Goal: Transaction & Acquisition: Obtain resource

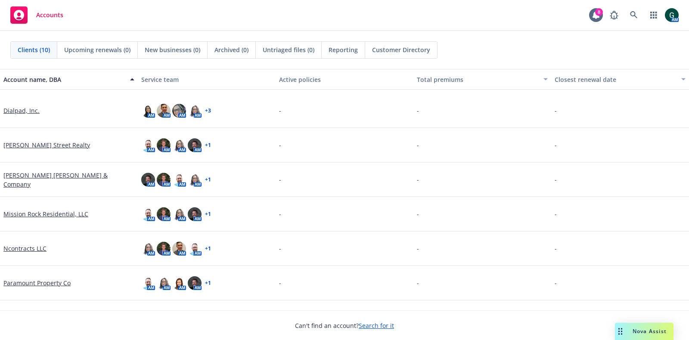
scroll to position [124, 0]
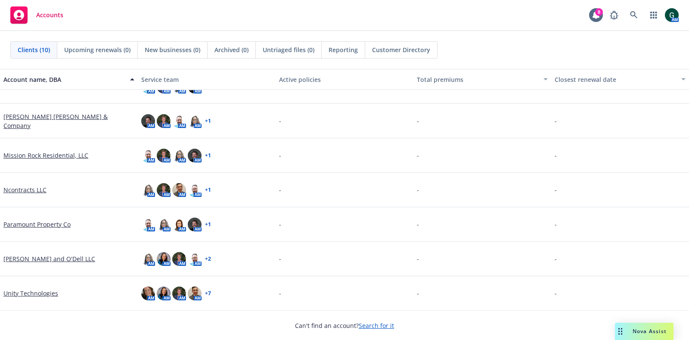
click at [25, 188] on link "Ncontracts LLC" at bounding box center [24, 189] width 43 height 9
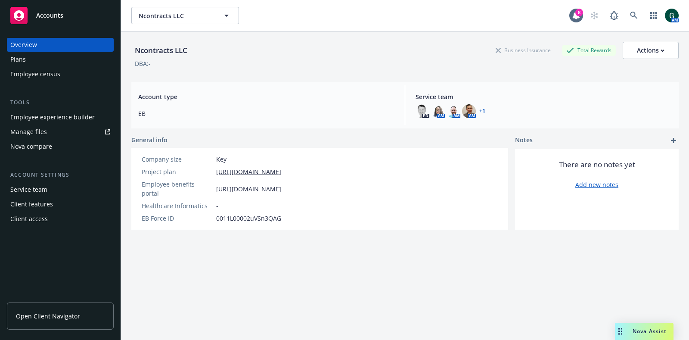
click at [72, 117] on div "Employee experience builder" at bounding box center [52, 117] width 84 height 14
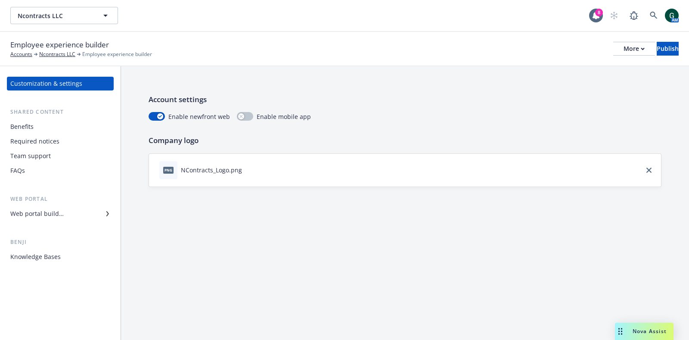
click at [44, 141] on div "Required notices" at bounding box center [34, 141] width 49 height 14
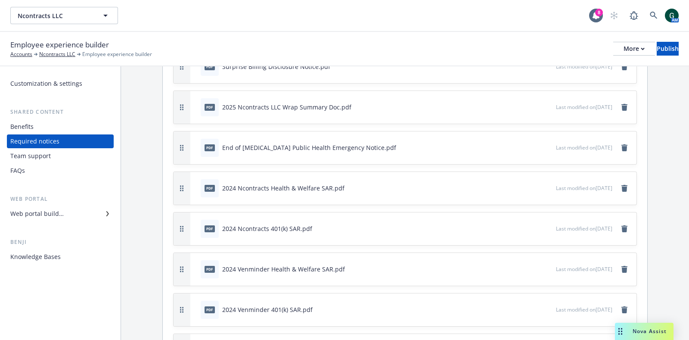
scroll to position [253, 0]
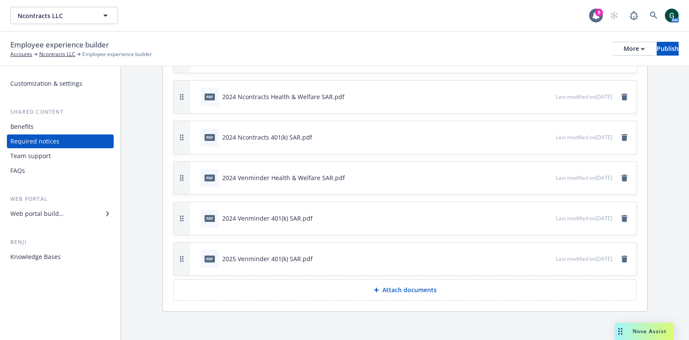
click at [391, 291] on p "Attach documents" at bounding box center [410, 290] width 54 height 9
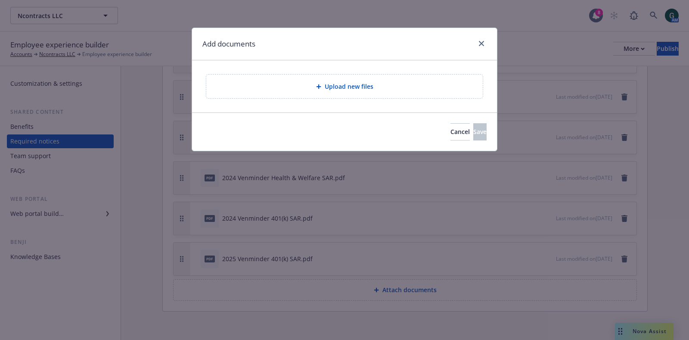
click at [343, 91] on div "Upload new files" at bounding box center [344, 87] width 277 height 24
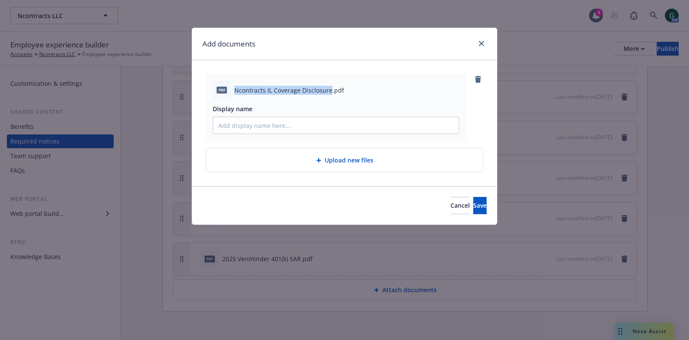
drag, startPoint x: 328, startPoint y: 90, endPoint x: 229, endPoint y: 92, distance: 99.6
click at [229, 92] on div "pdf Ncontracts IL Coverage Disclosure.pdf" at bounding box center [336, 90] width 246 height 18
copy div "Ncontracts IL Coverage Disclosure"
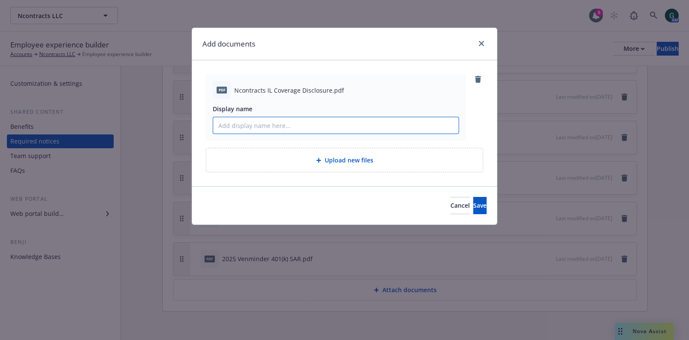
click at [266, 128] on input "Display name" at bounding box center [336, 125] width 246 height 16
paste input "Ncontracts IL Coverage Disclosure"
type input "Ncontracts IL Coverage Disclosure"
click at [476, 208] on button "Save" at bounding box center [480, 205] width 13 height 17
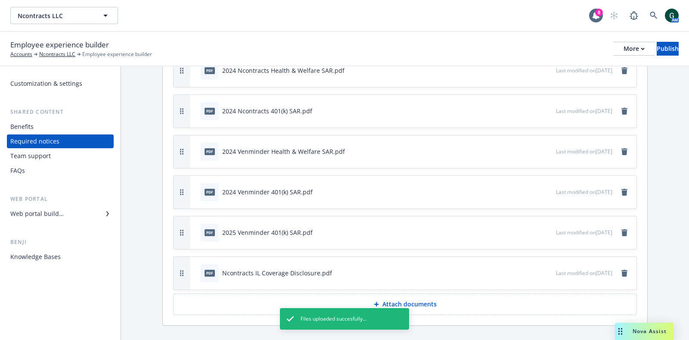
scroll to position [293, 0]
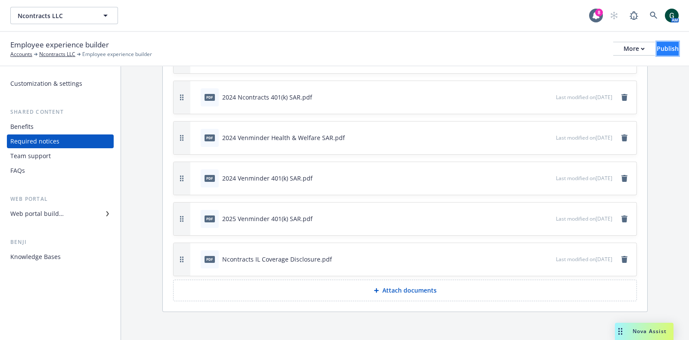
click at [666, 48] on button "Publish" at bounding box center [668, 49] width 22 height 14
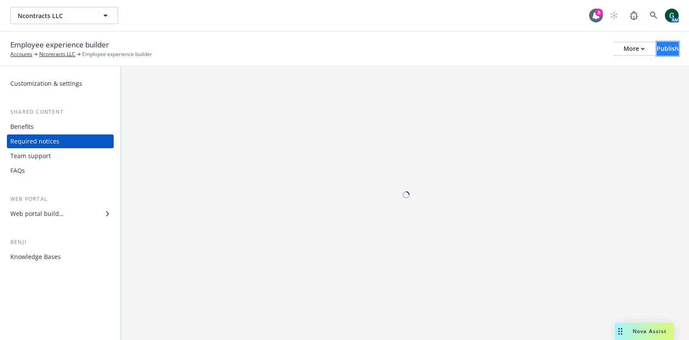
scroll to position [0, 0]
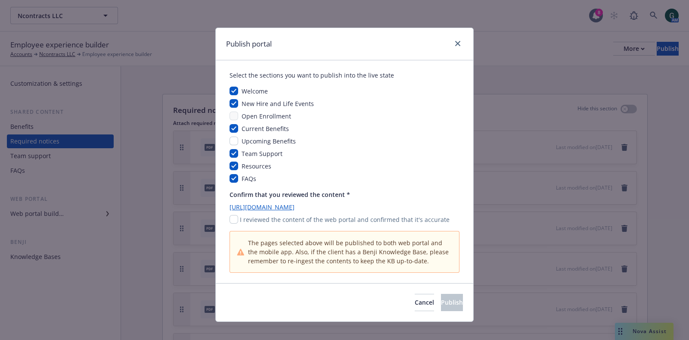
click at [250, 218] on p "I reviewed the content of the web portal and confirmed that it's accurate" at bounding box center [345, 219] width 210 height 9
click at [230, 218] on input "checkbox" at bounding box center [234, 219] width 9 height 9
checkbox input "true"
click at [442, 301] on span "Publish" at bounding box center [452, 302] width 22 height 8
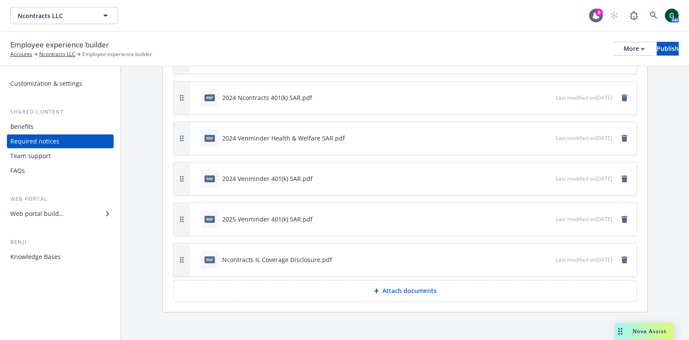
scroll to position [293, 0]
click at [614, 50] on button "More" at bounding box center [635, 49] width 42 height 14
click at [561, 80] on link "Copy portal link" at bounding box center [564, 85] width 128 height 17
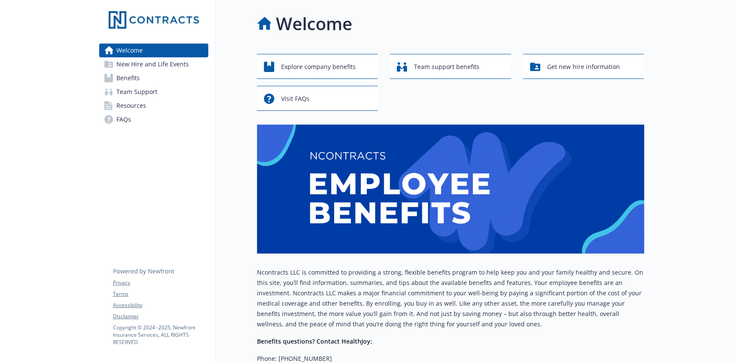
click at [141, 108] on span "Resources" at bounding box center [131, 106] width 30 height 14
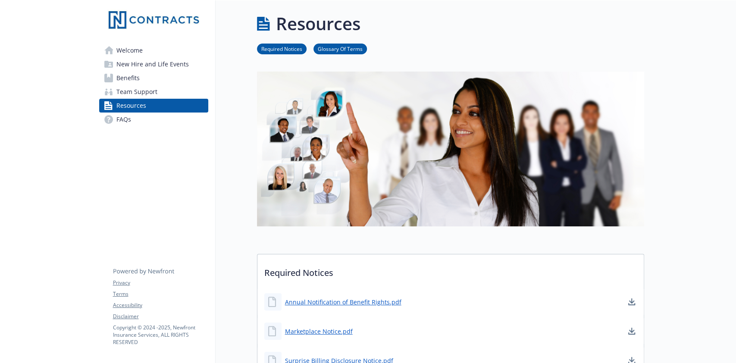
scroll to position [172, 0]
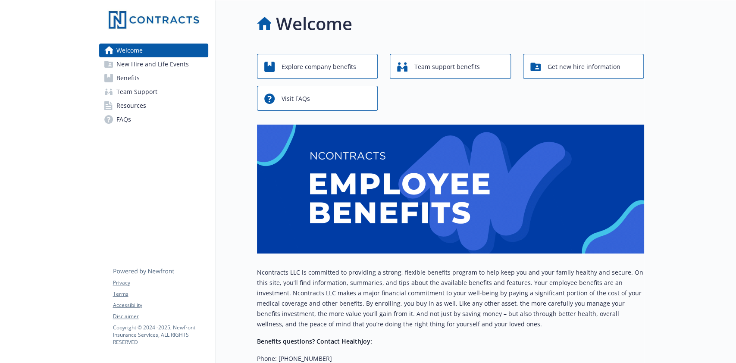
click at [139, 104] on span "Resources" at bounding box center [131, 106] width 30 height 14
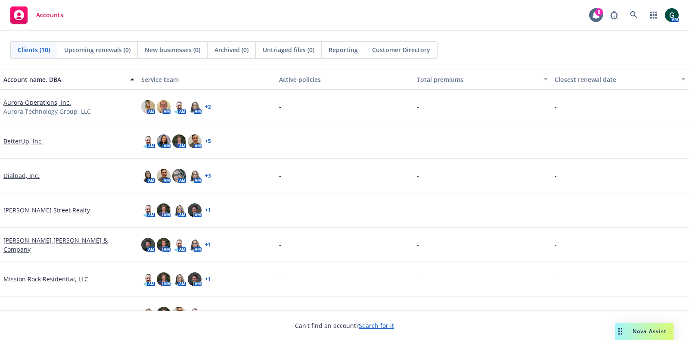
click at [651, 328] on span "Nova Assist" at bounding box center [650, 330] width 34 height 7
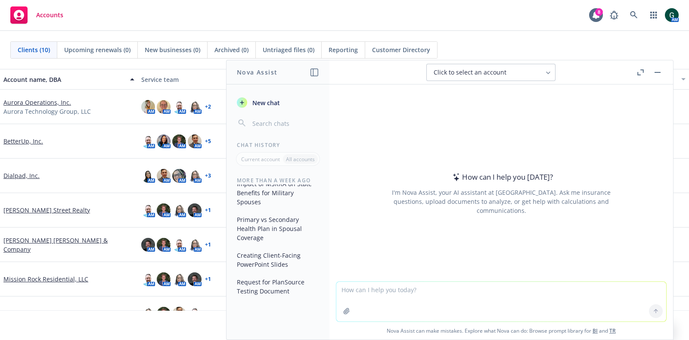
scroll to position [229, 0]
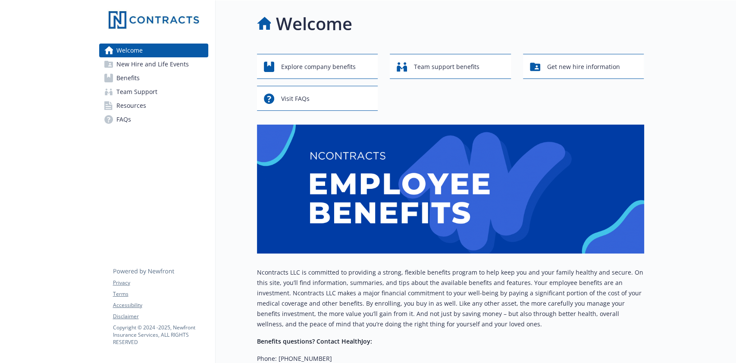
click at [141, 77] on link "Benefits" at bounding box center [153, 78] width 109 height 14
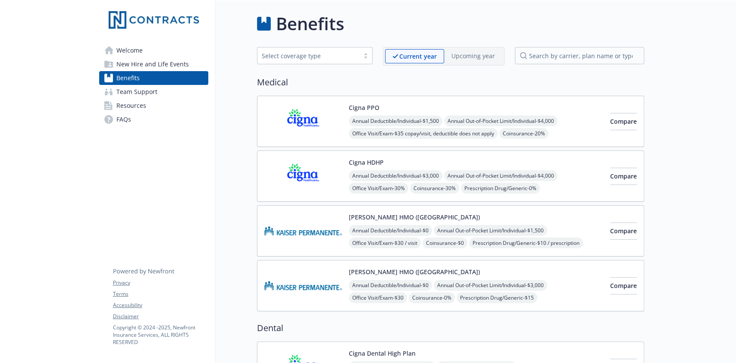
click at [455, 215] on div "[PERSON_NAME] HMO ([GEOGRAPHIC_DATA]) Annual Deductible/Individual - $0 Annual …" at bounding box center [476, 230] width 254 height 37
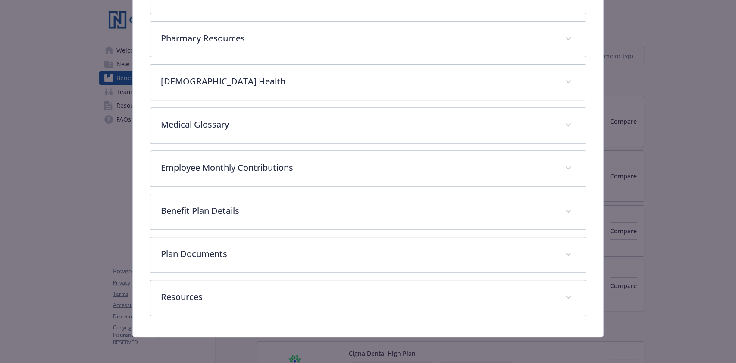
scroll to position [211, 0]
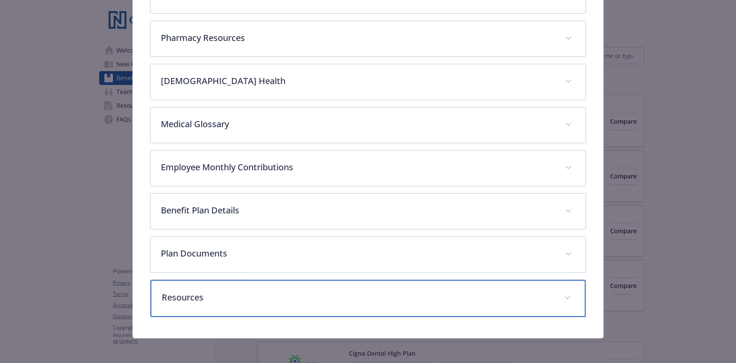
click at [465, 309] on div "Resources" at bounding box center [367, 298] width 434 height 37
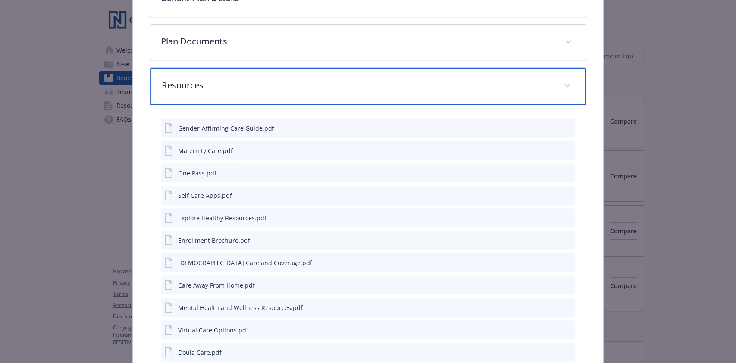
scroll to position [441, 0]
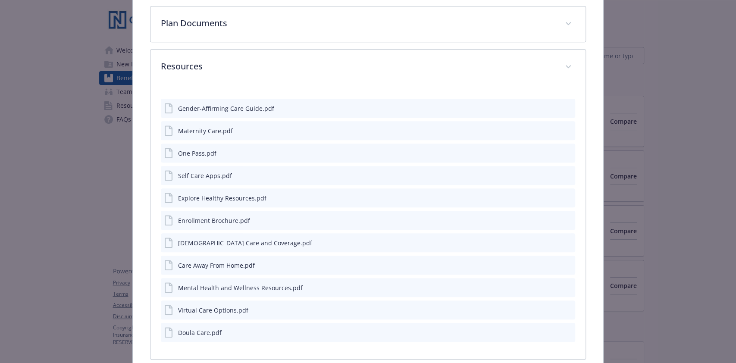
click at [563, 173] on icon "preview file" at bounding box center [567, 175] width 8 height 6
